Goal: Information Seeking & Learning: Find specific fact

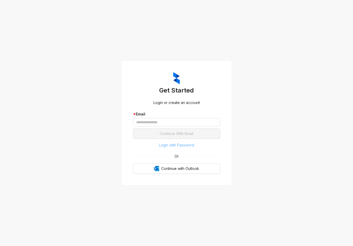
click at [162, 146] on span "Login with Password" at bounding box center [176, 145] width 35 height 6
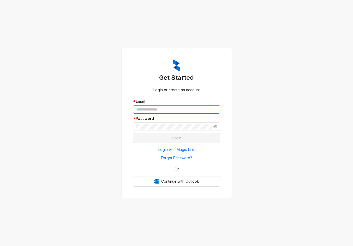
click at [149, 111] on input "text" at bounding box center [176, 109] width 87 height 8
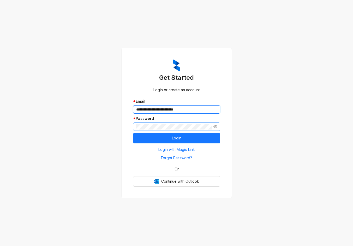
type input "**********"
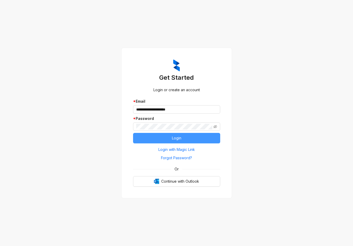
click at [174, 139] on span "Login" at bounding box center [176, 138] width 9 height 6
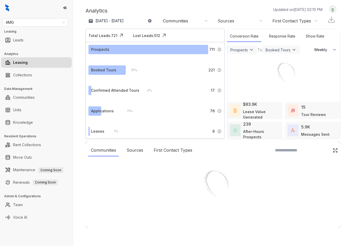
select select "******"
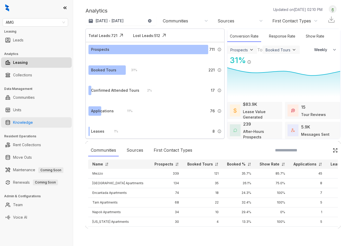
click at [30, 122] on link "Knowledge" at bounding box center [23, 122] width 20 height 10
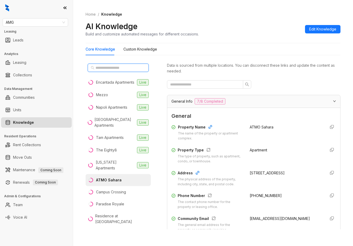
click at [136, 68] on input "text" at bounding box center [118, 68] width 46 height 6
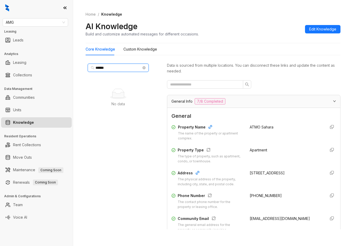
type input "******"
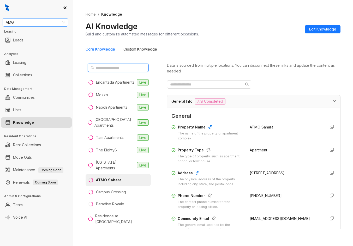
click at [45, 21] on span "AMG" at bounding box center [35, 23] width 59 height 8
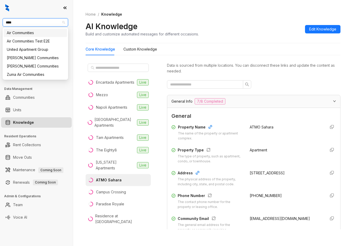
type input "*****"
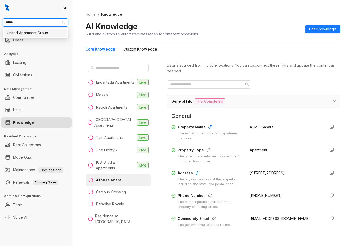
click at [43, 30] on div "United Apartment Group" at bounding box center [35, 33] width 63 height 8
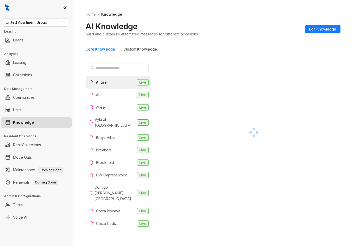
click at [108, 62] on div at bounding box center [118, 68] width 65 height 13
click at [109, 147] on div "Breakers" at bounding box center [104, 150] width 16 height 6
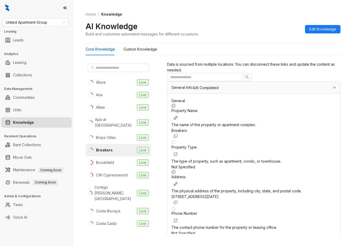
scroll to position [78, 0]
click at [50, 22] on span "United Apartment Group" at bounding box center [35, 23] width 59 height 8
type input "****"
click at [33, 33] on div "Fairfield" at bounding box center [35, 33] width 57 height 6
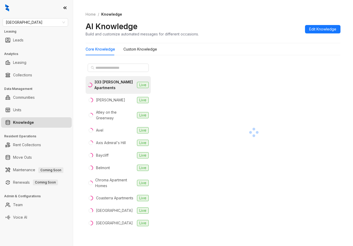
click at [99, 63] on div at bounding box center [118, 68] width 65 height 13
click at [103, 68] on input "text" at bounding box center [118, 68] width 46 height 6
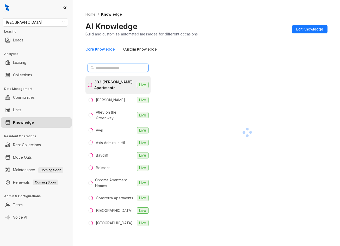
click at [101, 66] on input "text" at bounding box center [118, 68] width 46 height 6
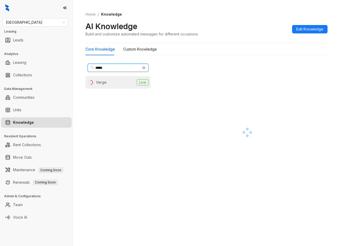
type input "*****"
click at [113, 77] on li "Verge Live" at bounding box center [118, 82] width 65 height 13
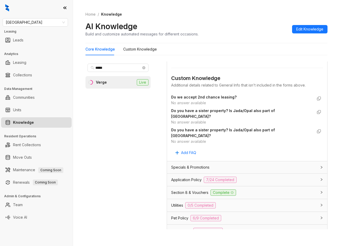
scroll to position [313, 0]
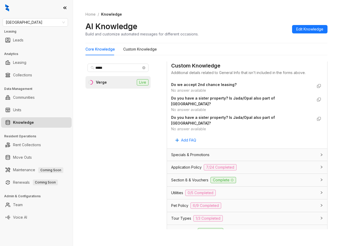
click at [262, 187] on div "Utilities 0/5 Completed" at bounding box center [247, 193] width 160 height 13
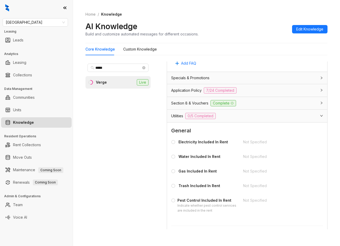
scroll to position [444, 0]
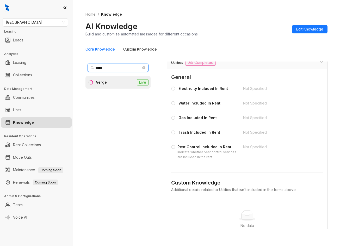
drag, startPoint x: 101, startPoint y: 70, endPoint x: 92, endPoint y: 70, distance: 8.4
click at [96, 70] on input "*****" at bounding box center [118, 68] width 46 height 6
type input "*****"
click at [109, 84] on div "The Quill" at bounding box center [103, 83] width 15 height 6
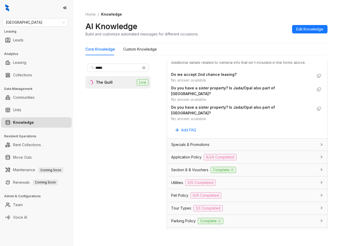
scroll to position [339, 0]
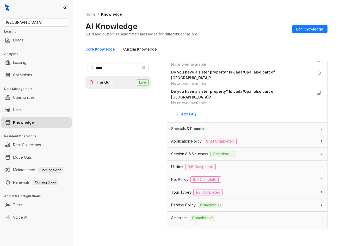
click at [261, 177] on div "Pet Policy 6/9 Completed" at bounding box center [244, 180] width 146 height 6
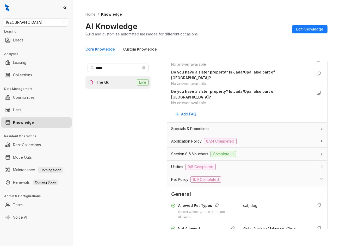
click at [260, 151] on div "Section 8 & Vouchers Complete" at bounding box center [244, 154] width 146 height 6
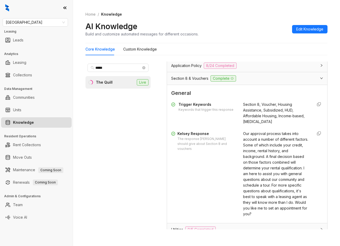
scroll to position [417, 0]
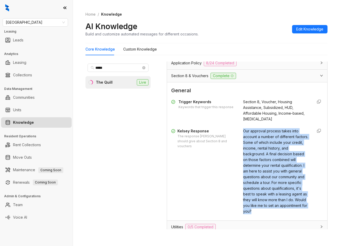
drag, startPoint x: 258, startPoint y: 139, endPoint x: 281, endPoint y: 210, distance: 74.0
click at [281, 210] on div "Trigger Keywords Keywords that trigger this response Section 8, Voucher, Housin…" at bounding box center [247, 156] width 152 height 119
copy span "Our approval process takes into account a number of different factors. Some of …"
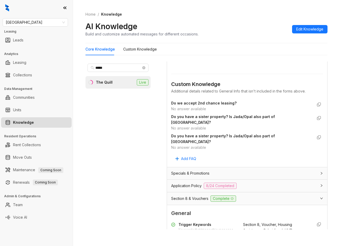
scroll to position [313, 0]
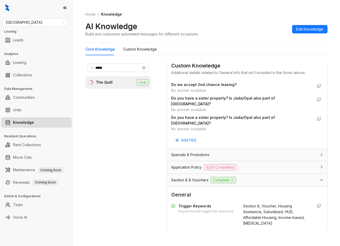
click at [261, 164] on div "Application Policy 8/24 Completed" at bounding box center [244, 167] width 146 height 6
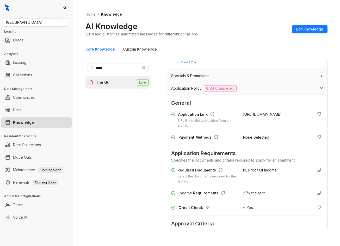
scroll to position [391, 0]
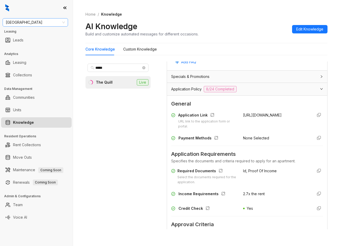
click at [35, 19] on span "Fairfield" at bounding box center [35, 23] width 59 height 8
type input "********"
click at [36, 40] on div "Raintree Partners" at bounding box center [35, 41] width 57 height 6
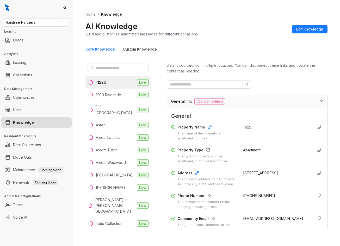
click at [124, 62] on div at bounding box center [118, 68] width 65 height 13
click at [127, 66] on input "text" at bounding box center [118, 68] width 46 height 6
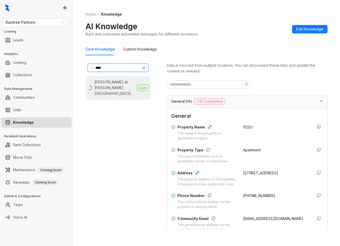
type input "****"
click at [128, 86] on div "[PERSON_NAME] at [PERSON_NAME][GEOGRAPHIC_DATA]" at bounding box center [114, 87] width 40 height 17
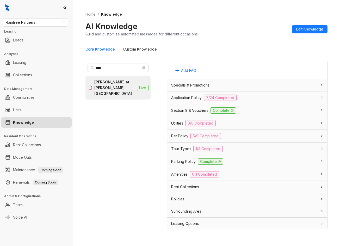
scroll to position [385, 0]
click at [255, 96] on div "Application Policy 7/24 Completed" at bounding box center [244, 97] width 146 height 6
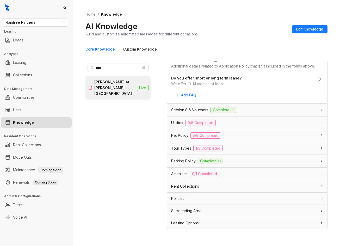
scroll to position [1045, 0]
click at [267, 124] on div "Utilities 0/5 Completed" at bounding box center [244, 123] width 146 height 6
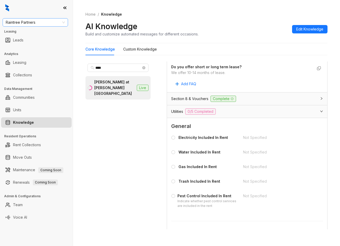
click at [40, 21] on span "Raintree Partners" at bounding box center [35, 23] width 59 height 8
type input "********"
click at [35, 29] on div "RR Living:::67857463f7016515c9012e11 RR Living" at bounding box center [35, 33] width 65 height 10
click at [35, 29] on div "RR Living" at bounding box center [35, 33] width 63 height 8
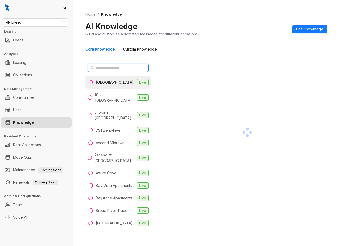
click at [117, 68] on input "text" at bounding box center [118, 68] width 46 height 6
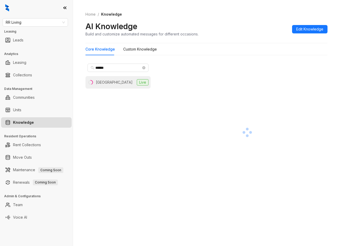
click at [105, 82] on div "[GEOGRAPHIC_DATA]" at bounding box center [114, 83] width 37 height 6
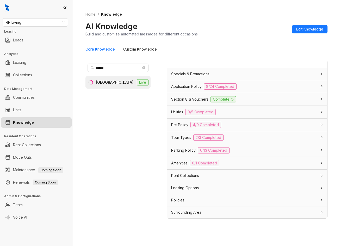
scroll to position [16, 0]
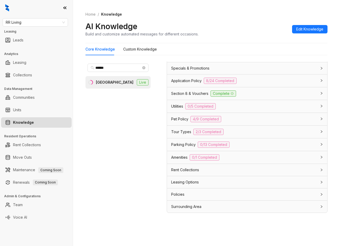
click at [236, 105] on div "Utilities 0/5 Completed" at bounding box center [244, 106] width 146 height 6
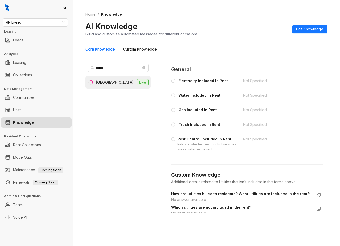
scroll to position [385, 0]
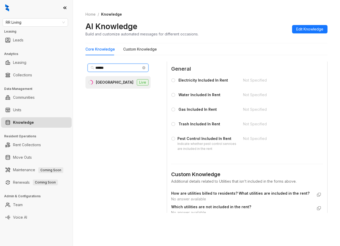
drag, startPoint x: 119, startPoint y: 69, endPoint x: 71, endPoint y: 69, distance: 48.0
click at [71, 69] on div "RR Living Leasing Leads Analytics Leasing Collections Data Management Communiti…" at bounding box center [170, 123] width 340 height 246
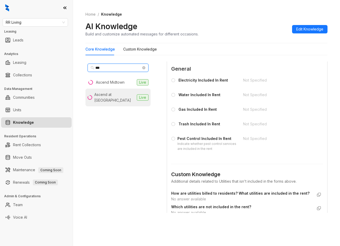
type input "***"
click at [114, 96] on div "Ascend at [GEOGRAPHIC_DATA]" at bounding box center [114, 97] width 40 height 11
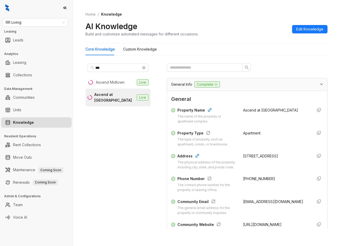
scroll to position [26, 0]
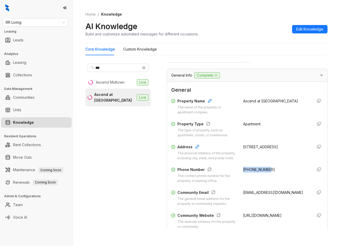
drag, startPoint x: 238, startPoint y: 171, endPoint x: 266, endPoint y: 171, distance: 27.9
click at [266, 171] on div "Phone Number The contact phone number for the property or leasing office. +1912…" at bounding box center [247, 175] width 152 height 17
copy span "+19122998134"
click at [42, 22] on span "RR Living" at bounding box center [35, 23] width 59 height 8
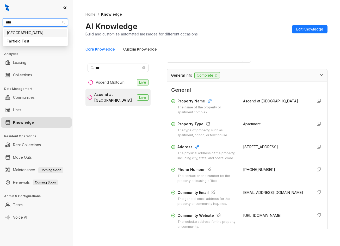
type input "*****"
click at [41, 31] on div "Fairfield" at bounding box center [35, 33] width 57 height 6
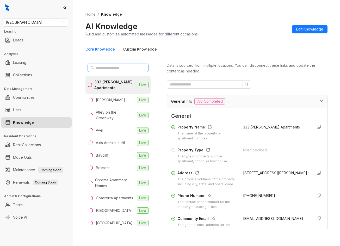
drag, startPoint x: 101, startPoint y: 63, endPoint x: 103, endPoint y: 68, distance: 5.5
click at [102, 64] on div at bounding box center [118, 68] width 65 height 13
click at [104, 68] on input "text" at bounding box center [118, 68] width 46 height 6
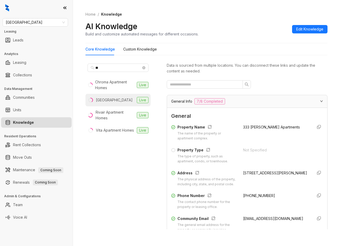
click at [120, 103] on li "Hollow Creek Live" at bounding box center [118, 100] width 65 height 13
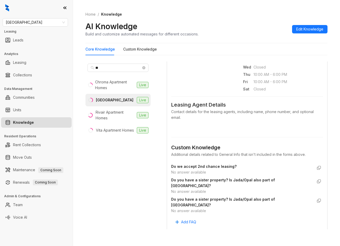
scroll to position [287, 0]
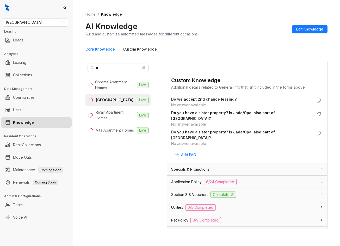
click at [257, 179] on div "Application Policy 6/24 Completed" at bounding box center [244, 182] width 146 height 6
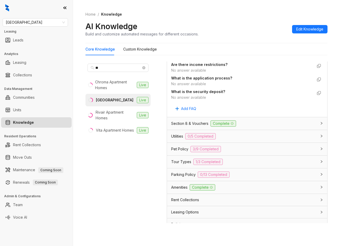
scroll to position [16, 0]
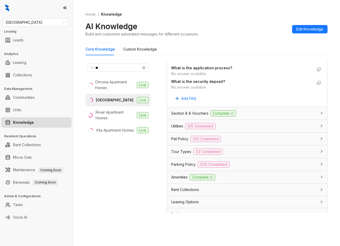
click at [249, 199] on div "Leasing Options" at bounding box center [244, 202] width 146 height 6
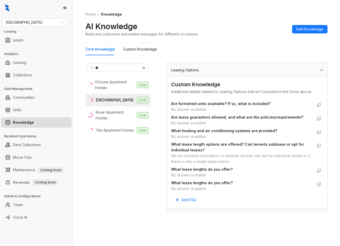
scroll to position [1178, 0]
click at [231, 212] on div "Policies" at bounding box center [244, 215] width 146 height 6
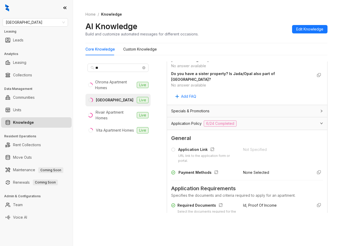
scroll to position [417, 0]
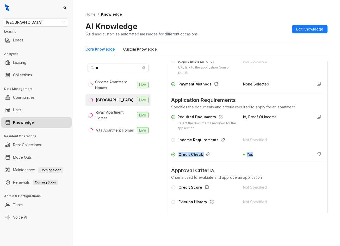
drag, startPoint x: 179, startPoint y: 147, endPoint x: 253, endPoint y: 149, distance: 73.9
click at [253, 152] on div "Credit Check Yes" at bounding box center [247, 156] width 152 height 8
copy div "Credit Check Yes"
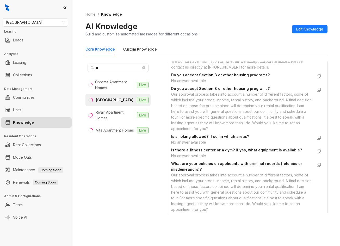
scroll to position [1393, 0]
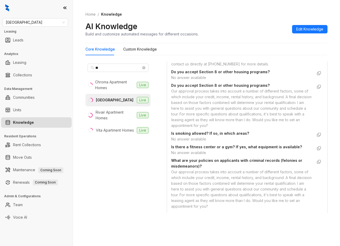
click at [172, 169] on div "Our approval process takes into account a number of different factors, some of …" at bounding box center [242, 189] width 142 height 40
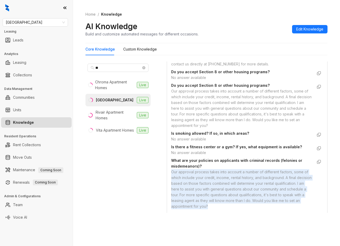
drag, startPoint x: 171, startPoint y: 147, endPoint x: 276, endPoint y: 183, distance: 111.1
click at [277, 184] on div "Our approval process takes into account a number of different factors, some of …" at bounding box center [242, 189] width 142 height 40
copy div "Our approval process takes into account a number of different factors, some of …"
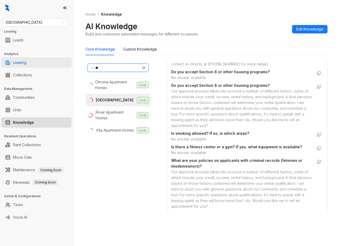
drag, startPoint x: 104, startPoint y: 67, endPoint x: 70, endPoint y: 67, distance: 33.4
click at [70, 67] on div "Fairfield Leasing Leads Analytics Leasing Collections Data Management Communiti…" at bounding box center [170, 123] width 340 height 246
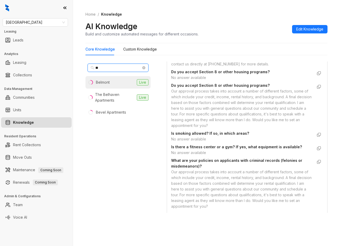
type input "**"
click at [107, 82] on div "Belmont" at bounding box center [103, 83] width 14 height 6
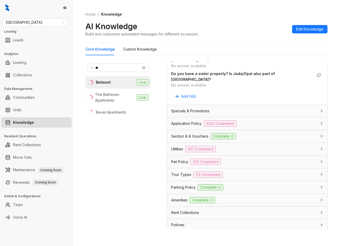
scroll to position [365, 0]
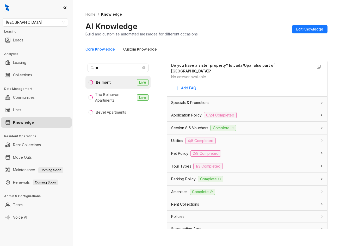
click at [247, 112] on div "Application Policy 6/24 Completed" at bounding box center [244, 115] width 146 height 6
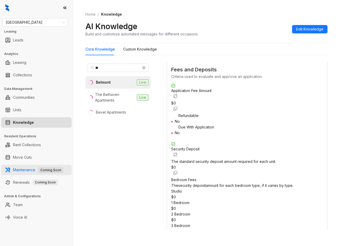
scroll to position [652, 0]
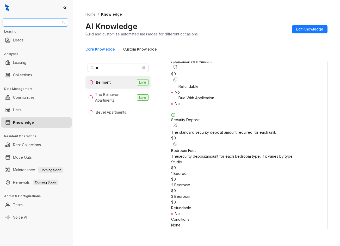
click at [42, 21] on span "Fairfield" at bounding box center [35, 23] width 59 height 8
type input "*********"
click at [44, 37] on div "RR Living:::67857463f7016515c9012e11 RR Living" at bounding box center [35, 33] width 65 height 10
click at [44, 34] on div "RR Living" at bounding box center [35, 33] width 57 height 6
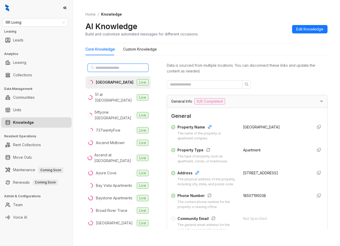
click at [128, 66] on input "text" at bounding box center [118, 68] width 46 height 6
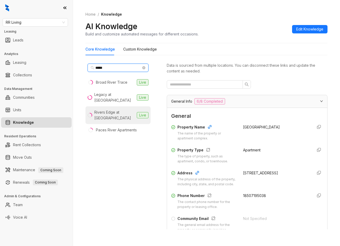
type input "*****"
click at [108, 116] on div "Rivers Edge at [GEOGRAPHIC_DATA]" at bounding box center [114, 115] width 40 height 11
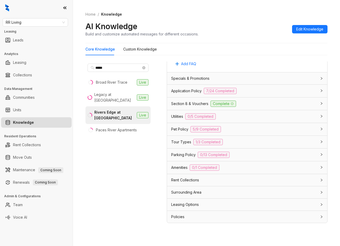
scroll to position [16, 0]
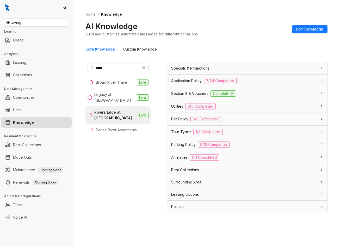
click at [241, 196] on div "Leasing Options" at bounding box center [244, 195] width 146 height 6
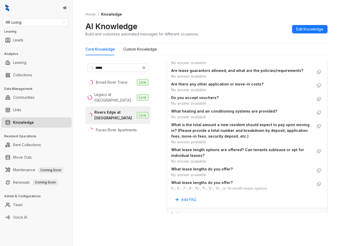
scroll to position [512, 0]
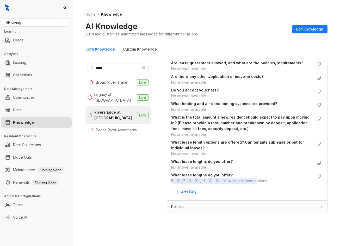
drag, startPoint x: 170, startPoint y: 182, endPoint x: 262, endPoint y: 180, distance: 91.6
click at [260, 181] on div "Custom Knowledge Additional details related to Leasing Options that isn't inclu…" at bounding box center [247, 111] width 160 height 178
drag, startPoint x: 266, startPoint y: 180, endPoint x: 271, endPoint y: 182, distance: 5.0
click at [267, 180] on div "5-, 6-, 7-, 9-, 10-, 11-, 12-, 13-, or 14-month lease options" at bounding box center [242, 181] width 142 height 6
click at [271, 182] on div "5-, 6-, 7-, 9-, 10-, 11-, 12-, 13-, or 14-month lease options" at bounding box center [242, 181] width 142 height 6
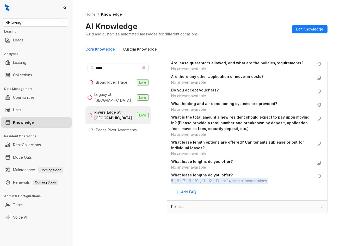
drag, startPoint x: 271, startPoint y: 182, endPoint x: 164, endPoint y: 184, distance: 107.5
click at [164, 184] on div "***** Broad River Trace Live Legacy at [GEOGRAPHIC_DATA] [GEOGRAPHIC_DATA] at […" at bounding box center [207, 146] width 242 height 175
click at [172, 181] on div "5-, 6-, 7-, 9-, 10-, 11-, 12-, 13-, or 14-month lease options" at bounding box center [242, 181] width 142 height 6
click at [174, 182] on div "5-, 6-, 7-, 9-, 10-, 11-, 12-, 13-, or 14-month lease options" at bounding box center [242, 181] width 142 height 6
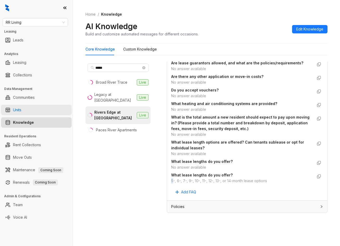
copy div "5"
drag, startPoint x: 229, startPoint y: 182, endPoint x: 278, endPoint y: 183, distance: 49.3
click at [278, 183] on div "5-, 6-, 7-, 9-, 10-, 11-, 12-, 13-, or 14-month lease options" at bounding box center [242, 181] width 142 height 6
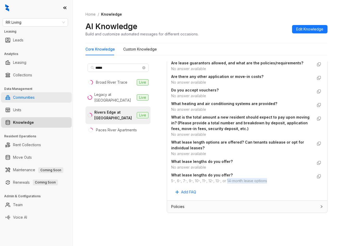
copy div "14-month lease options"
